Goal: Transaction & Acquisition: Purchase product/service

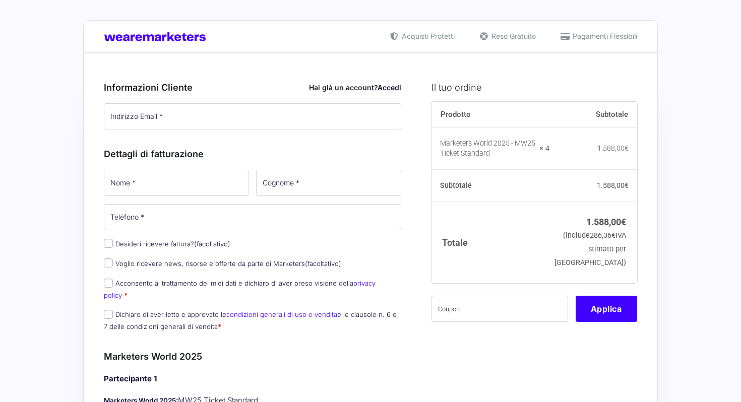
type input "giovanni@justmick.com"
type input "Elisa"
type input "Gilardoni"
type input "3345469350"
type input "Valerio"
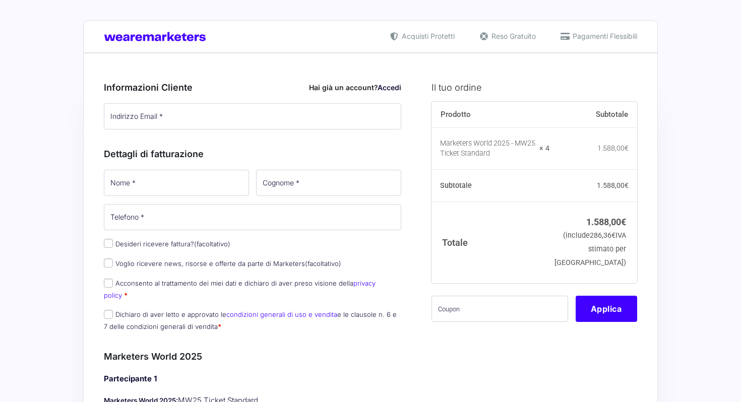
type input "Novelli"
type input "valerio.novelli@gmail.com"
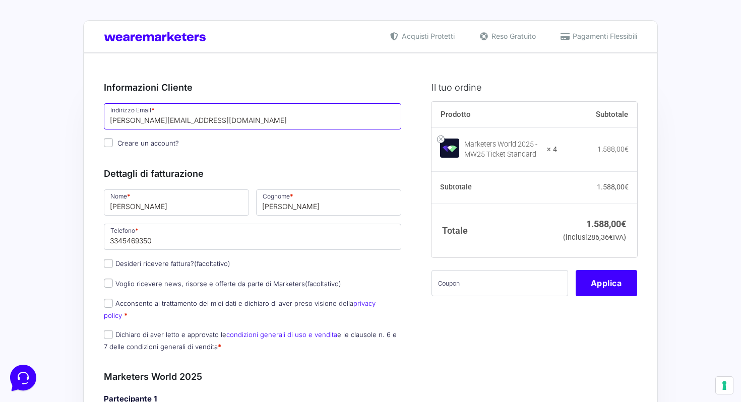
drag, startPoint x: 197, startPoint y: 119, endPoint x: 95, endPoint y: 117, distance: 101.9
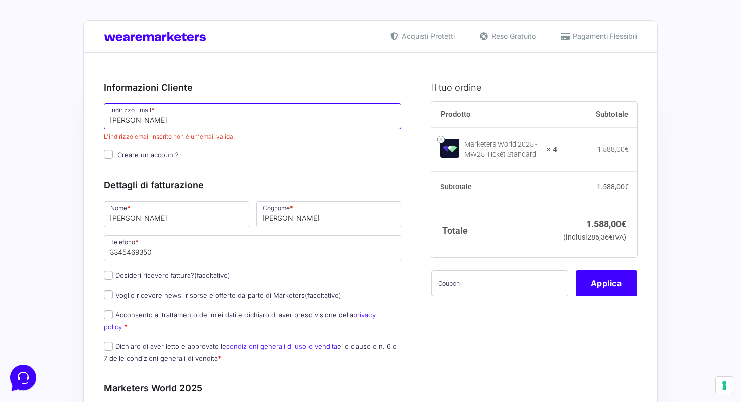
type input "elisagilardoni93@gmail.com"
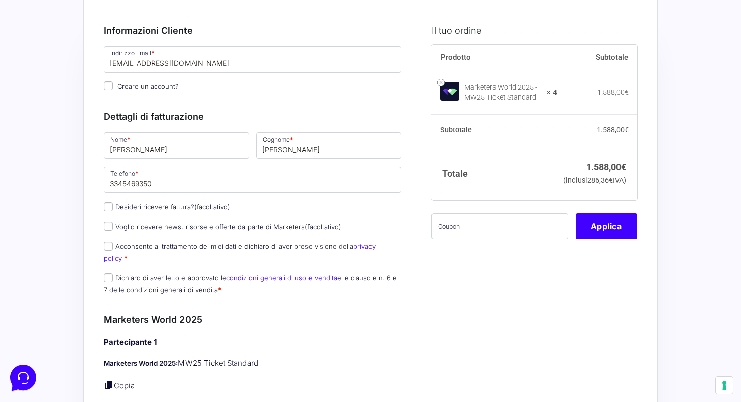
scroll to position [57, 0]
click at [109, 273] on input "Dichiaro di aver letto e approvato le condizioni generali di uso e vendita e le…" at bounding box center [108, 277] width 9 height 9
checkbox input "true"
click at [107, 248] on input "Acconsento al trattamento dei miei dati e dichiaro di aver preso visione della …" at bounding box center [108, 246] width 9 height 9
checkbox input "true"
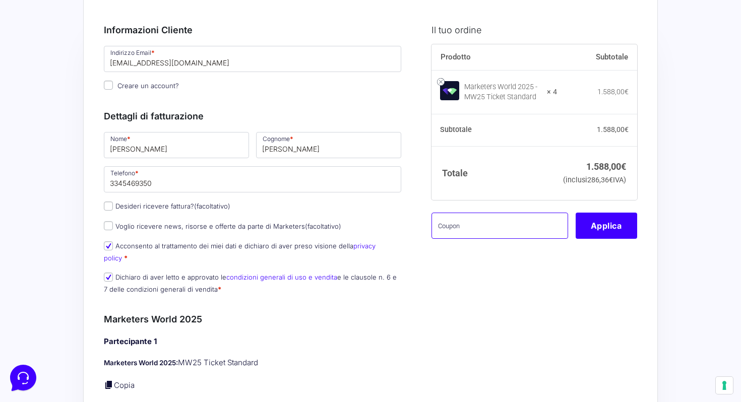
click at [490, 239] on input "text" at bounding box center [500, 226] width 137 height 26
paste input "mrk100offmwtest"
type input "mrk100offmwtest"
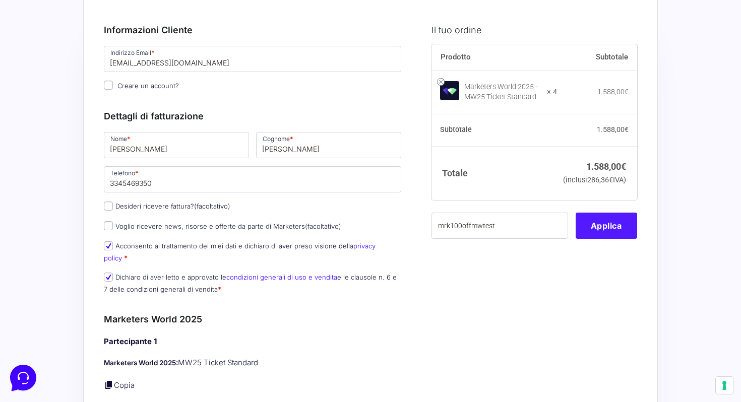
click at [604, 239] on button "Applica" at bounding box center [607, 226] width 62 height 26
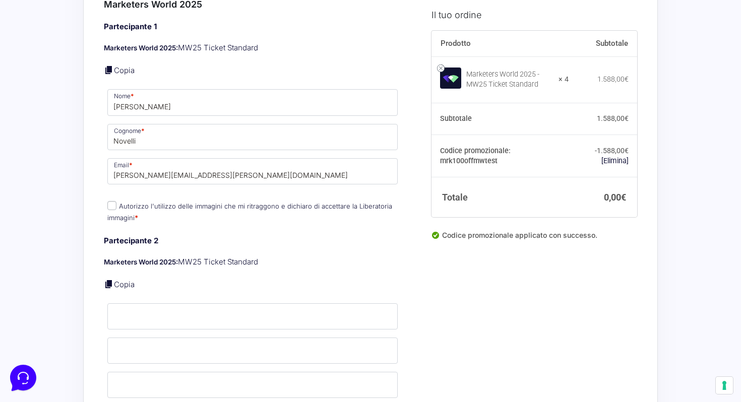
scroll to position [397, 0]
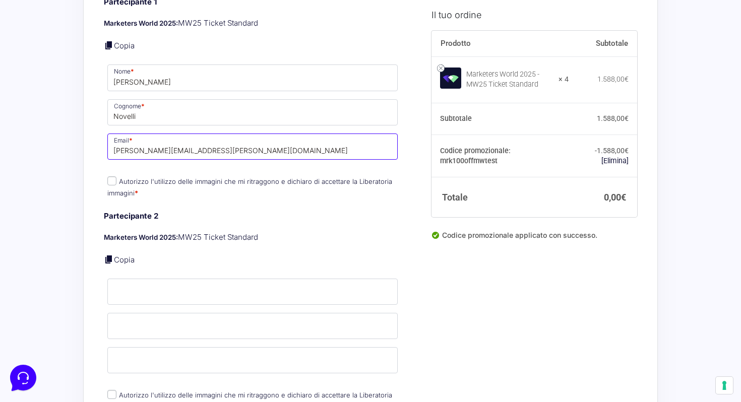
drag, startPoint x: 215, startPoint y: 141, endPoint x: 83, endPoint y: 140, distance: 132.6
paste input "anna.zanon@nuovispazipubblicita.it"
type input "anna.zanon@nuovispazipubblicita.it"
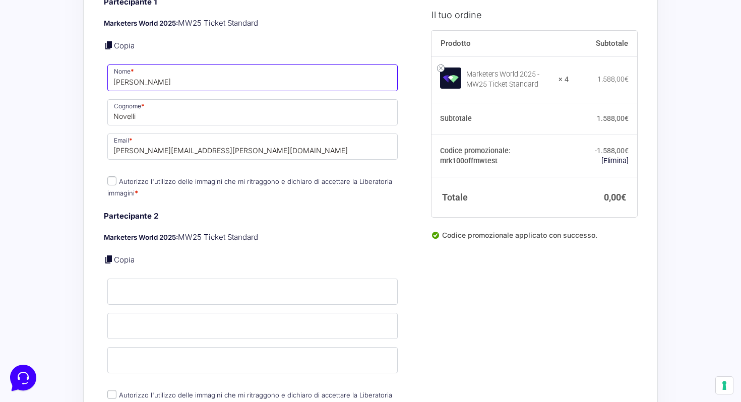
click at [123, 71] on input "Valerio" at bounding box center [252, 78] width 290 height 26
type input "Anna"
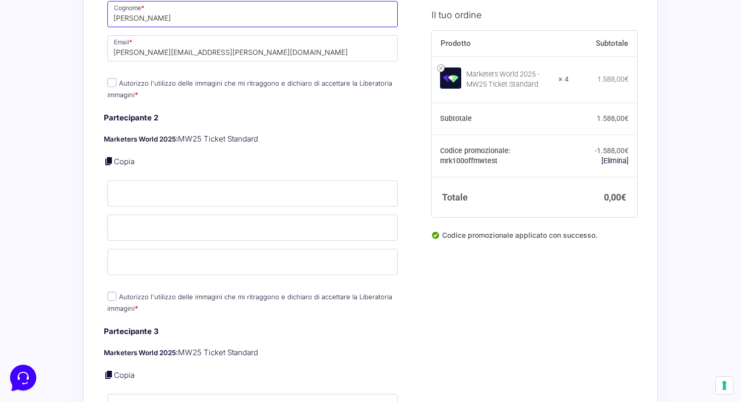
scroll to position [499, 0]
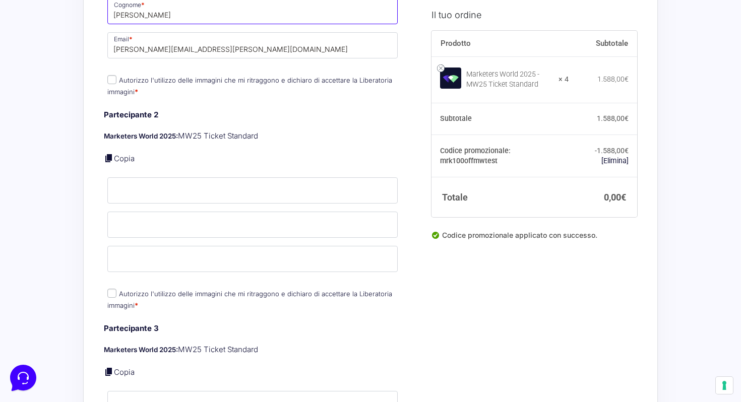
type input "Zanon"
click at [156, 187] on input "Nome *" at bounding box center [252, 191] width 290 height 26
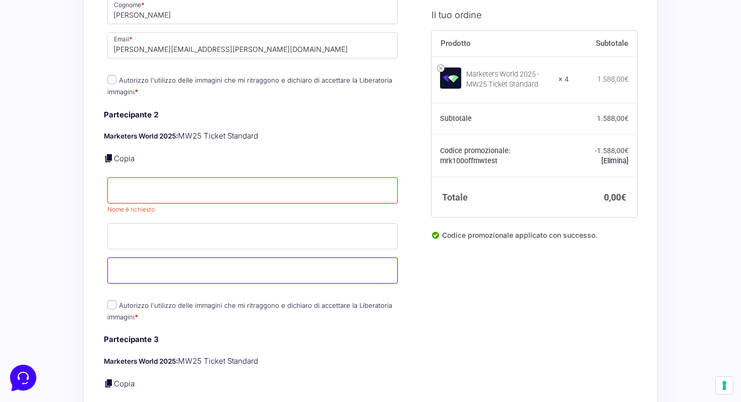
click at [190, 266] on input "Email *" at bounding box center [252, 271] width 290 height 26
paste input "simone.simonostan@nuovispazipubblicita.it"
type input "simone.simonostan@nuovispazipubblicita.it"
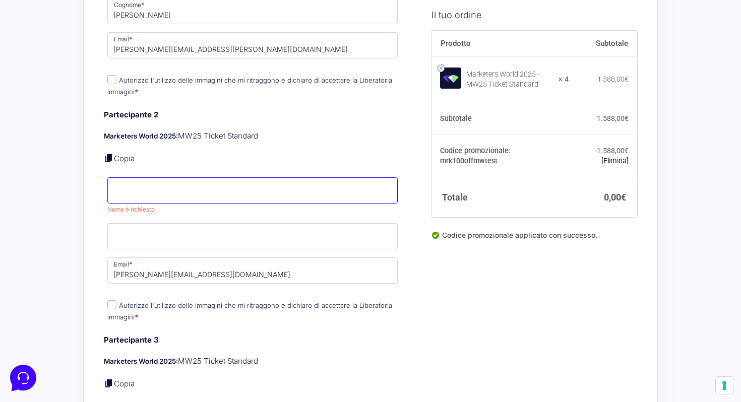
click at [162, 178] on input "Nome *" at bounding box center [252, 191] width 290 height 26
type input "Simone"
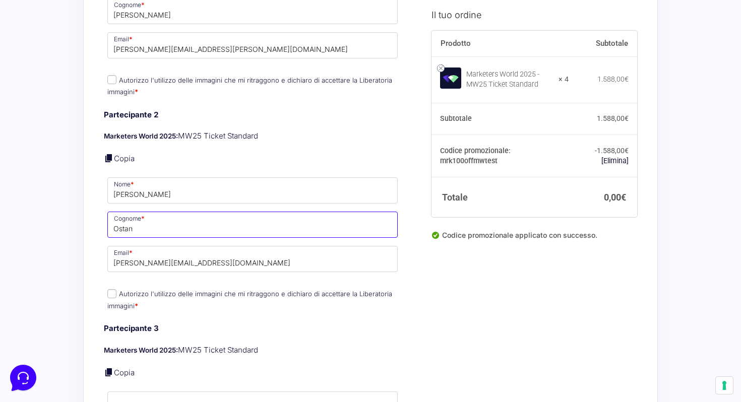
type input "Ostan"
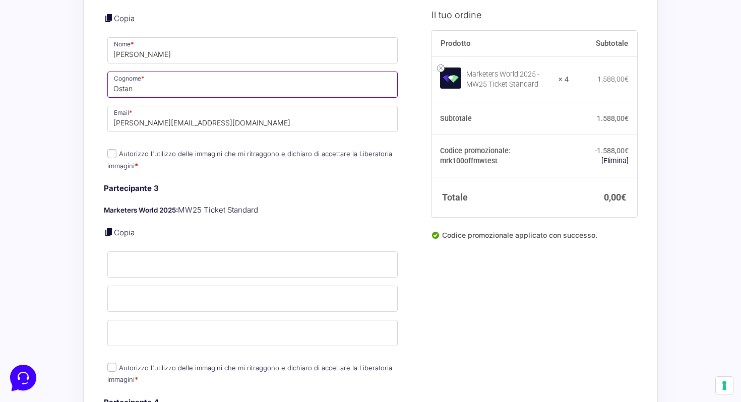
scroll to position [676, 0]
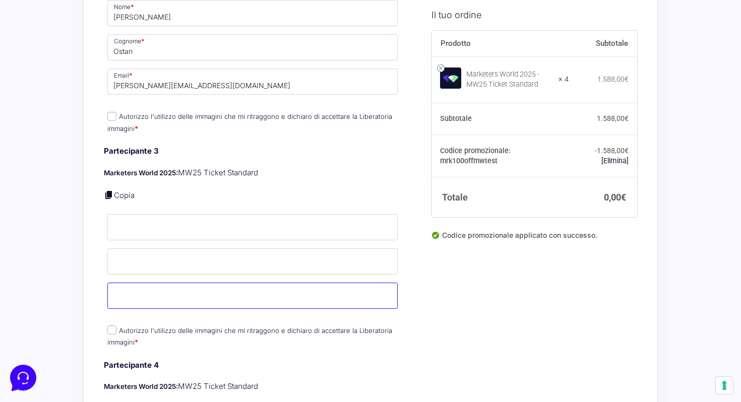
click at [200, 288] on input "Email *" at bounding box center [252, 296] width 290 height 26
paste input "isabela.mio@nuovispazipubblicita.it"
type input "isabela.mio@nuovispazipubblicita.it"
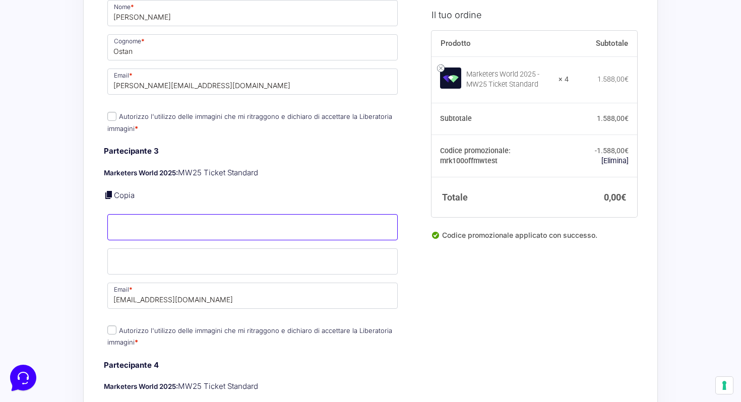
click at [188, 223] on input "Nome *" at bounding box center [252, 227] width 290 height 26
type input "Isabela"
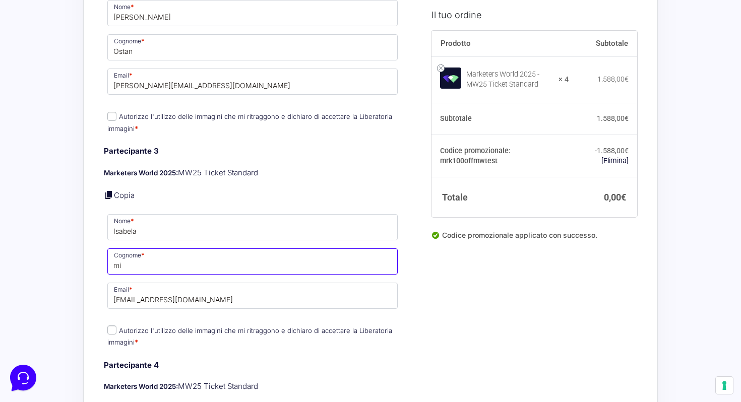
type input "m"
type input "Mio"
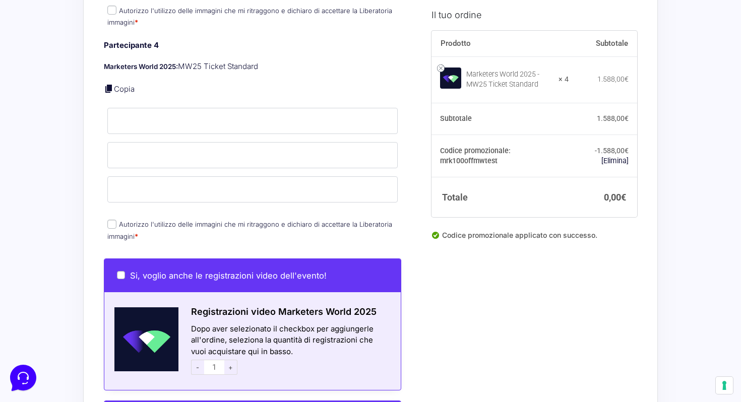
scroll to position [997, 0]
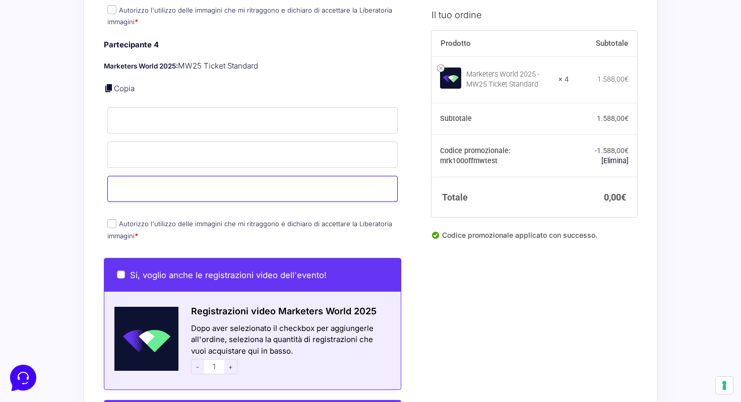
click at [302, 185] on input "Email *" at bounding box center [252, 189] width 290 height 26
paste input "info@nuovispazipubblicita.it"
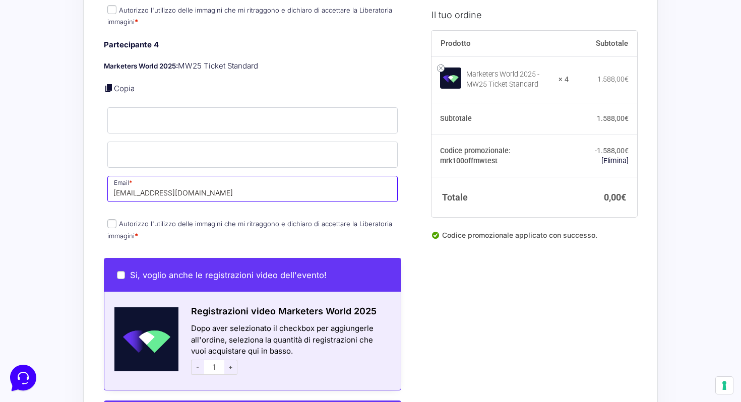
type input "info@nuovispazipubblicita.it"
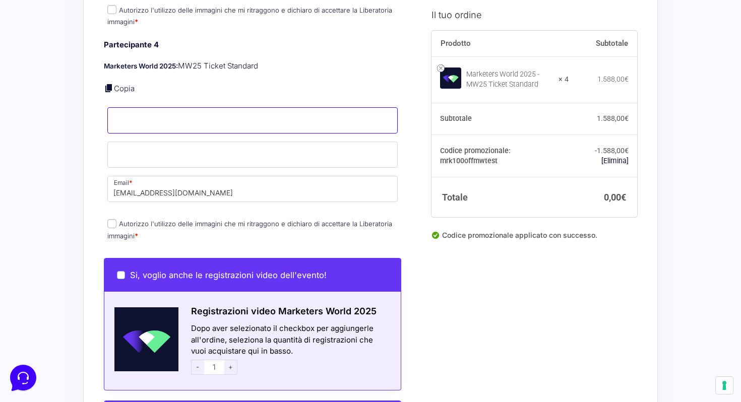
click at [194, 112] on input "Nome *" at bounding box center [252, 120] width 290 height 26
type input "Valentina"
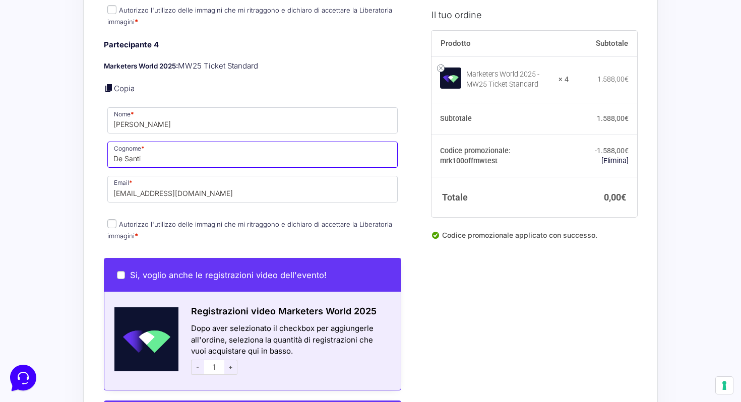
type input "De Santi"
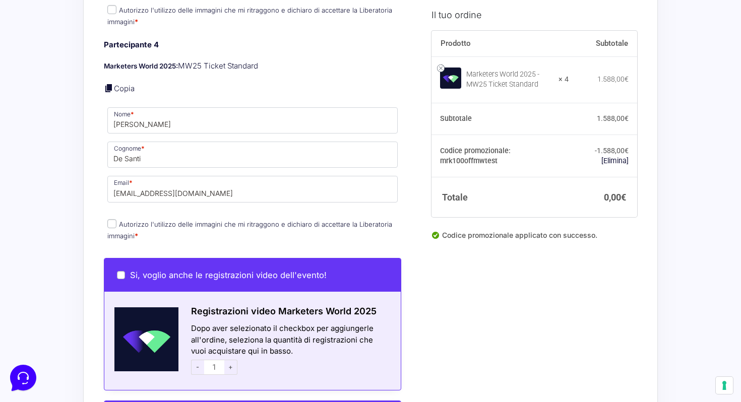
click at [114, 219] on input "Autorizzo l'utilizzo delle immagini che mi ritraggono e dichiaro di accettare l…" at bounding box center [111, 223] width 9 height 9
checkbox input "true"
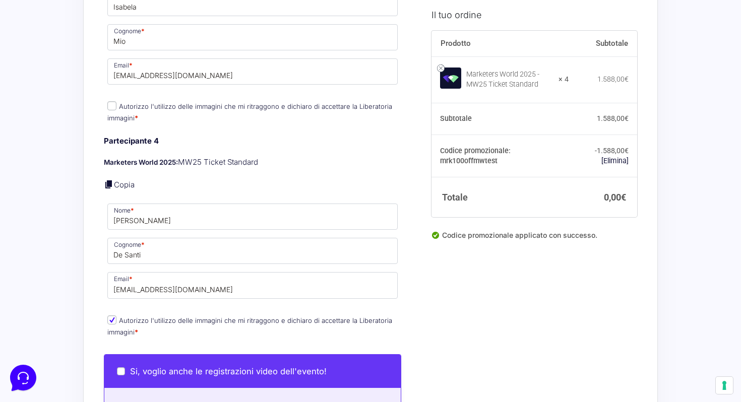
scroll to position [824, 0]
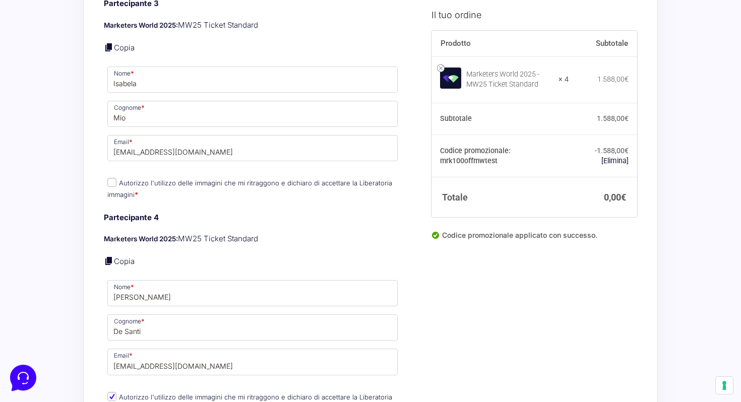
click at [113, 178] on input "Autorizzo l'utilizzo delle immagini che mi ritraggono e dichiaro di accettare l…" at bounding box center [111, 182] width 9 height 9
checkbox input "true"
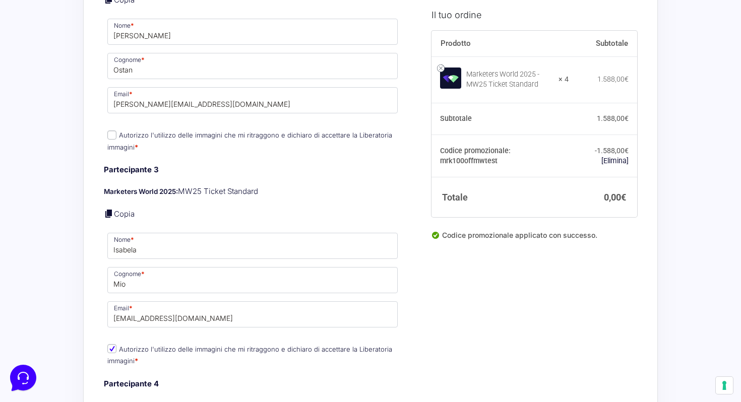
scroll to position [630, 0]
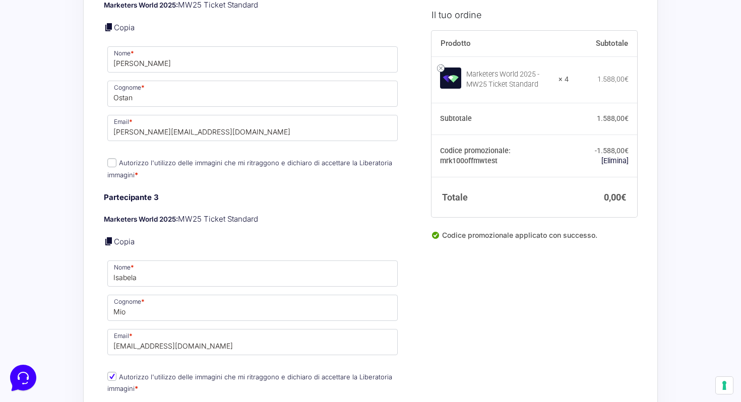
click at [112, 158] on input "Autorizzo l'utilizzo delle immagini che mi ritraggono e dichiaro di accettare l…" at bounding box center [111, 162] width 9 height 9
checkbox input "true"
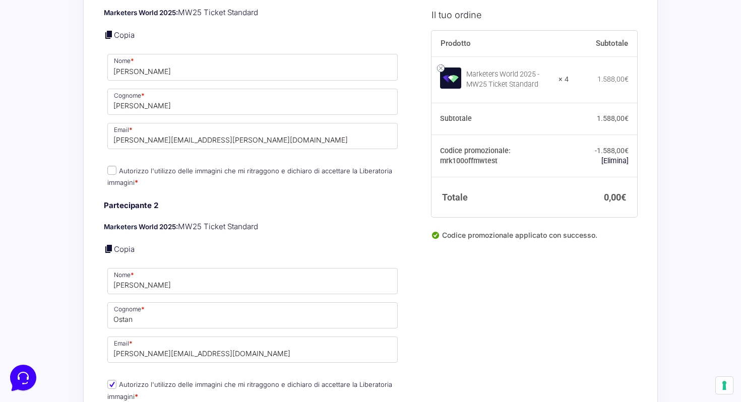
scroll to position [387, 0]
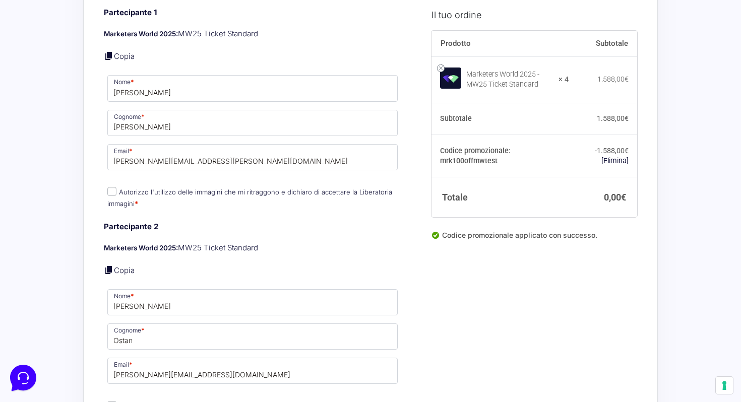
click at [110, 187] on input "Autorizzo l'utilizzo delle immagini che mi ritraggono e dichiaro di accettare l…" at bounding box center [111, 191] width 9 height 9
checkbox input "true"
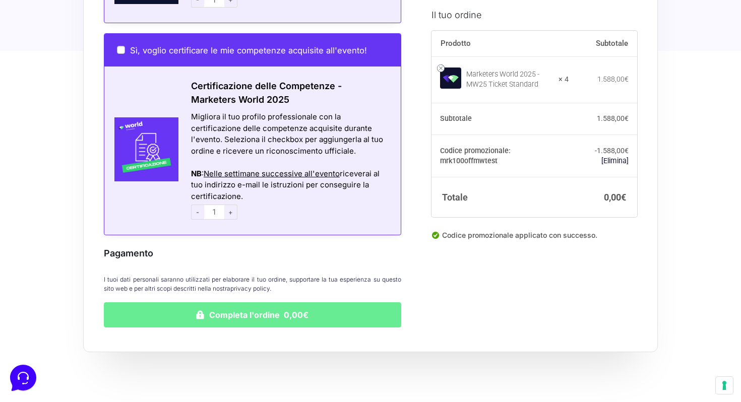
scroll to position [1423, 0]
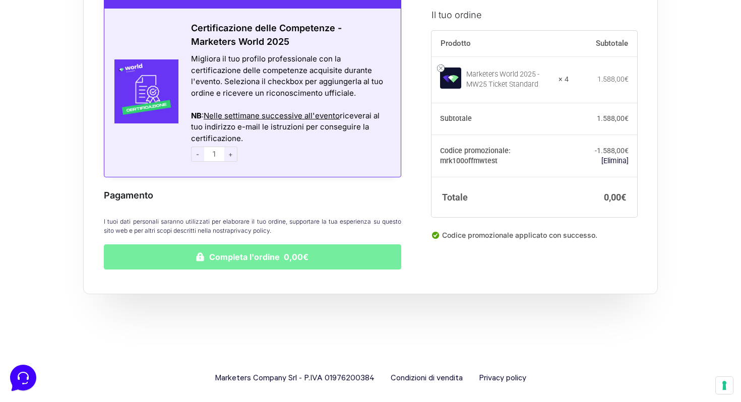
click at [256, 247] on button "Completa l'ordine 0,00€" at bounding box center [253, 257] width 298 height 25
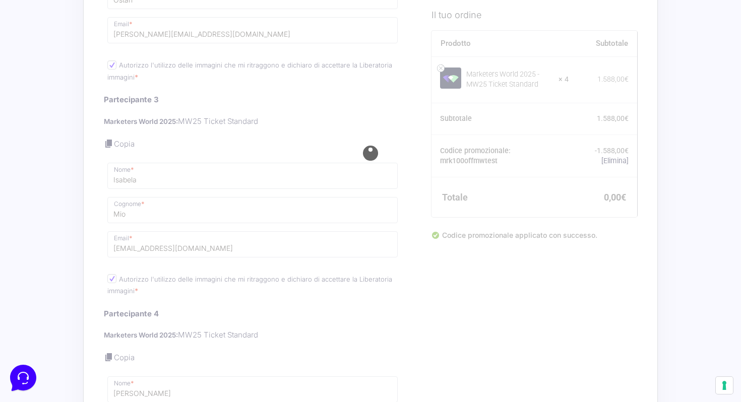
scroll to position [721, 0]
